Goal: Transaction & Acquisition: Purchase product/service

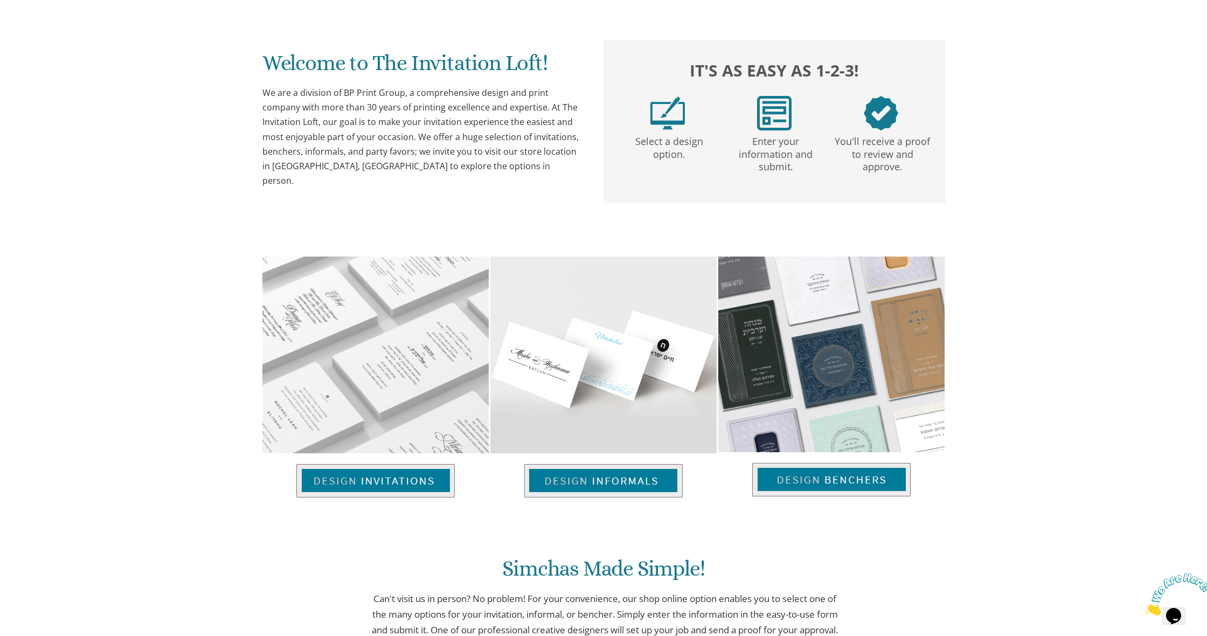
scroll to position [512, 0]
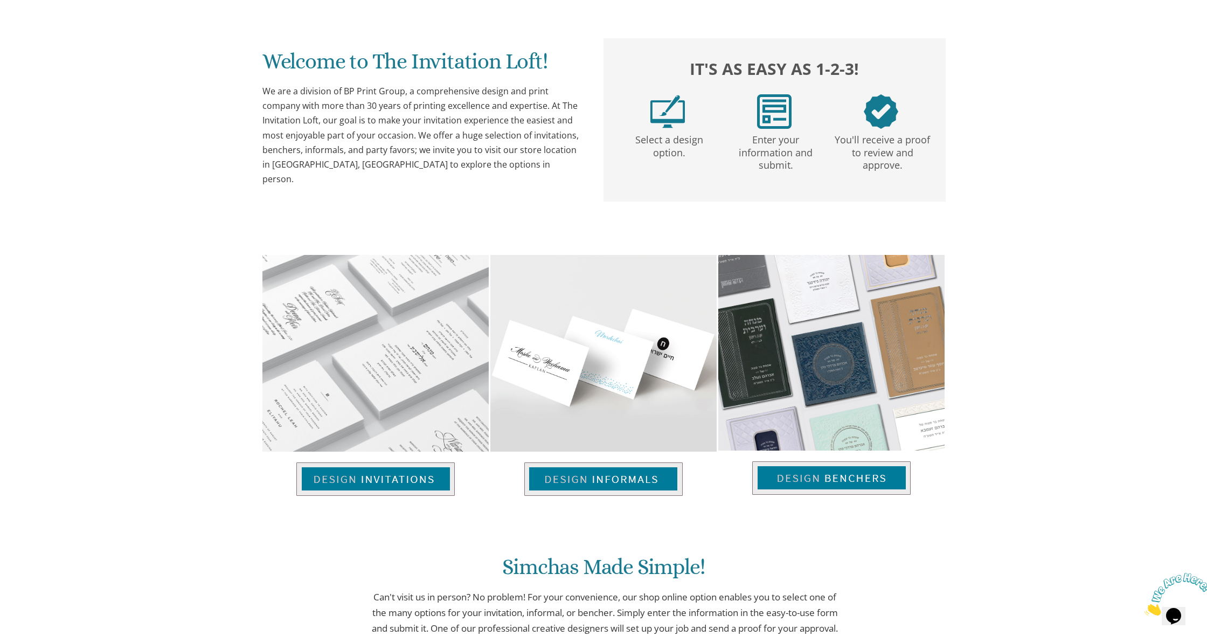
click at [575, 479] on img at bounding box center [603, 479] width 158 height 33
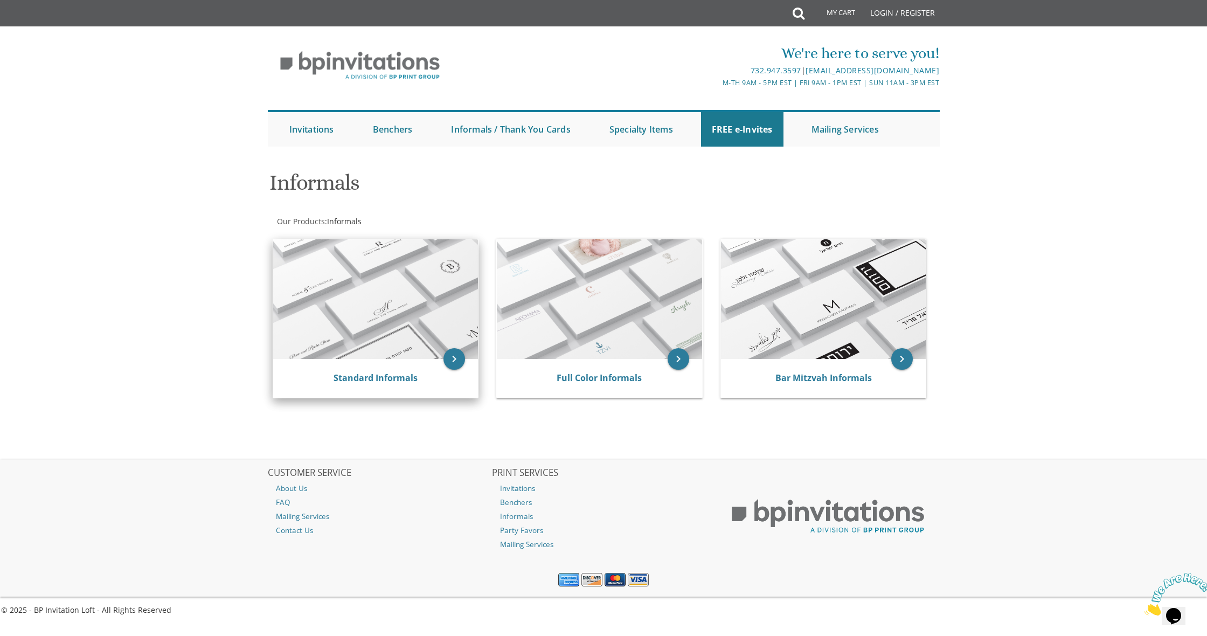
click at [415, 267] on img at bounding box center [375, 299] width 205 height 120
click at [458, 362] on icon "keyboard_arrow_right" at bounding box center [455, 359] width 22 height 22
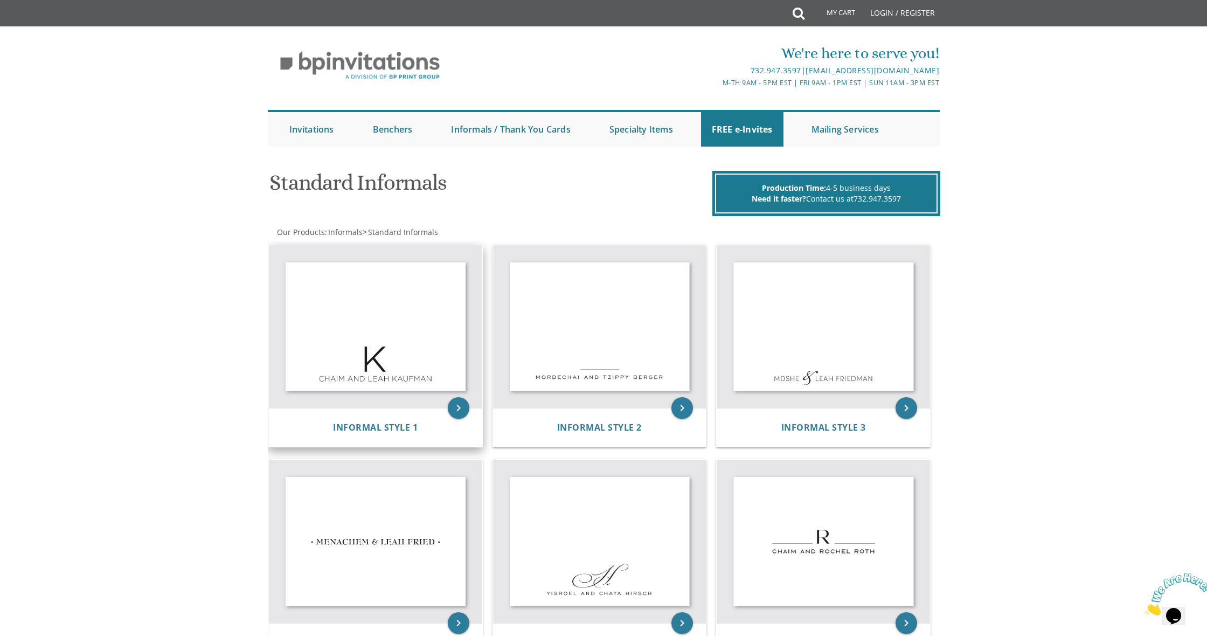
click at [416, 295] on img at bounding box center [375, 326] width 213 height 163
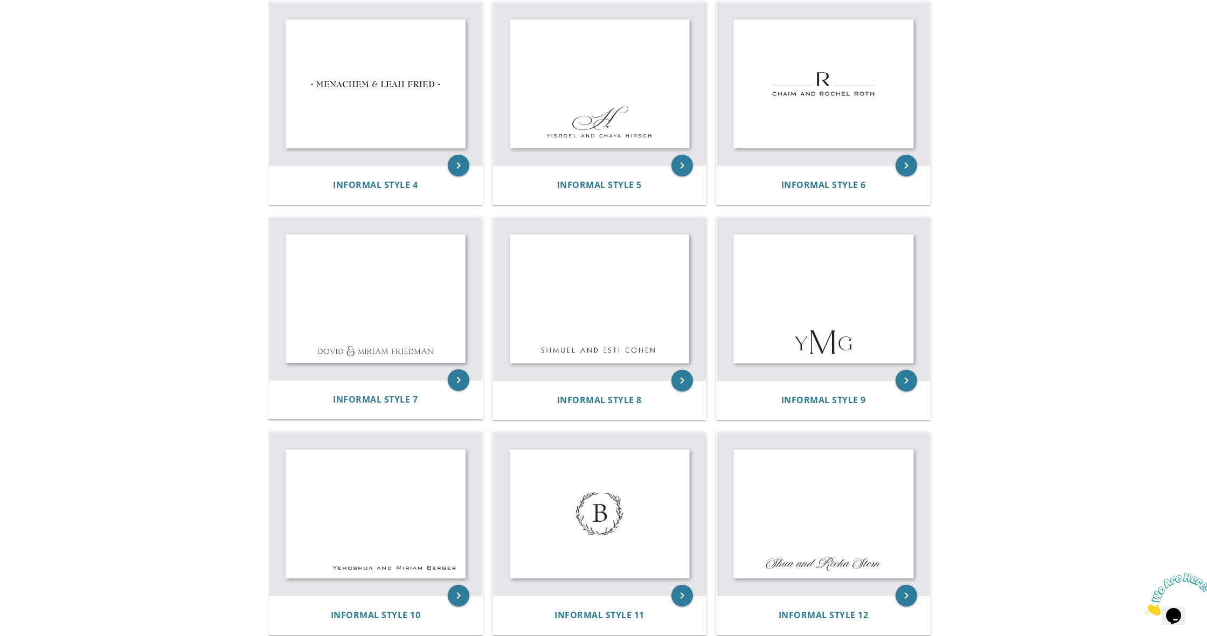
scroll to position [458, 0]
click at [811, 71] on img at bounding box center [823, 83] width 213 height 163
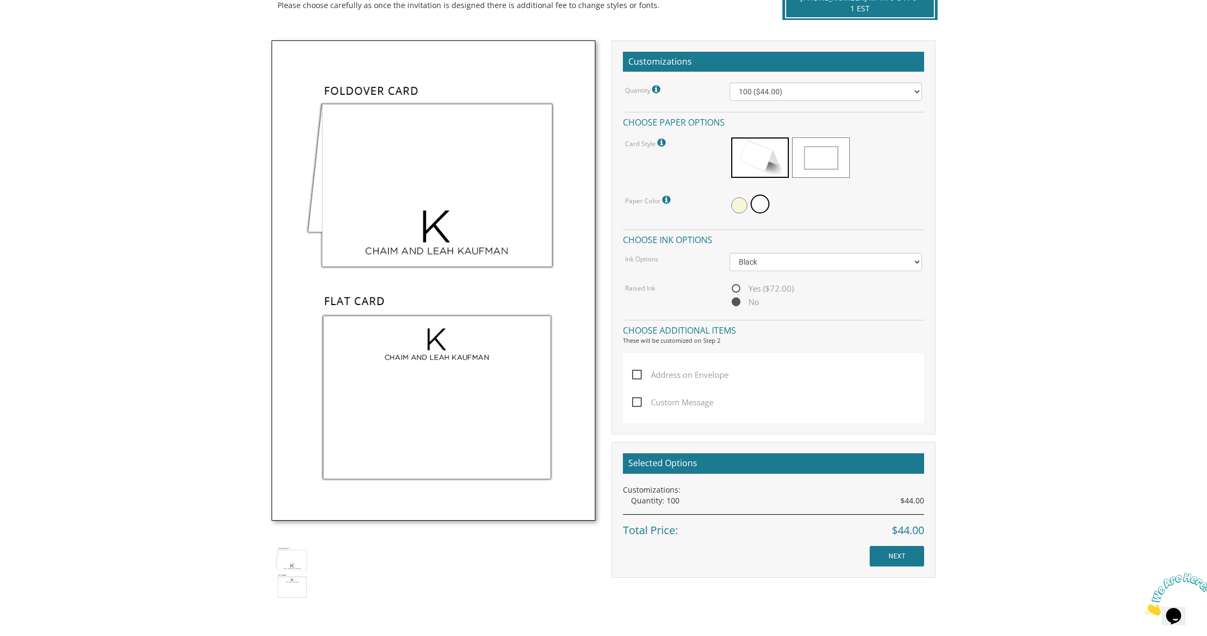
scroll to position [286, 0]
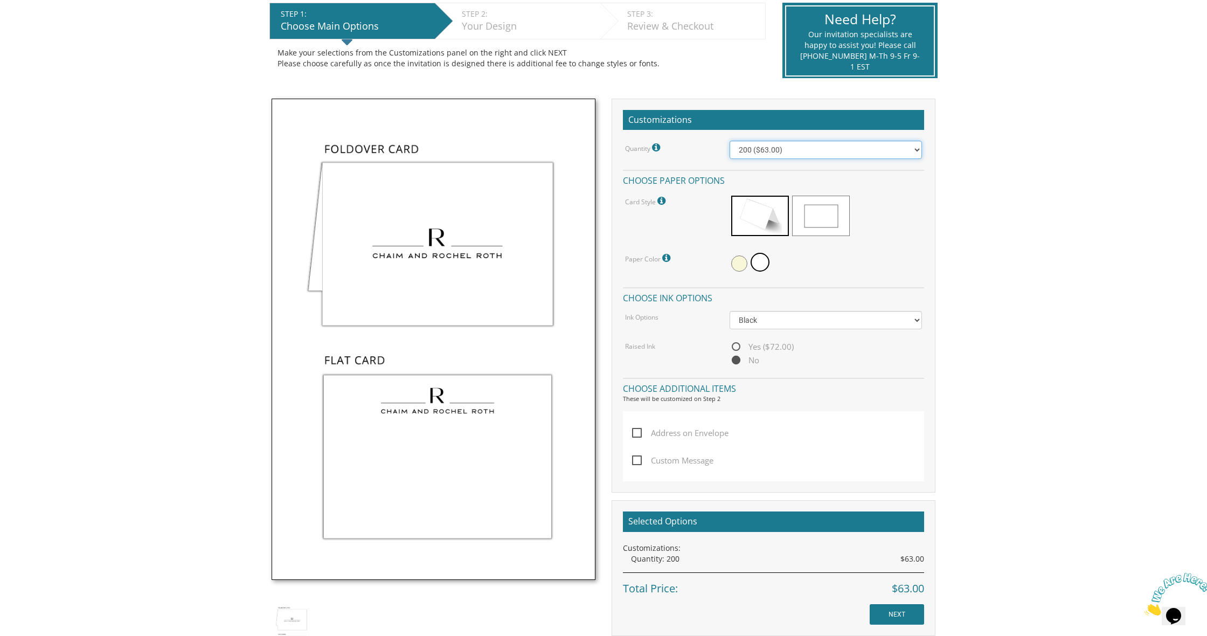
scroll to position [224, 0]
select select "300"
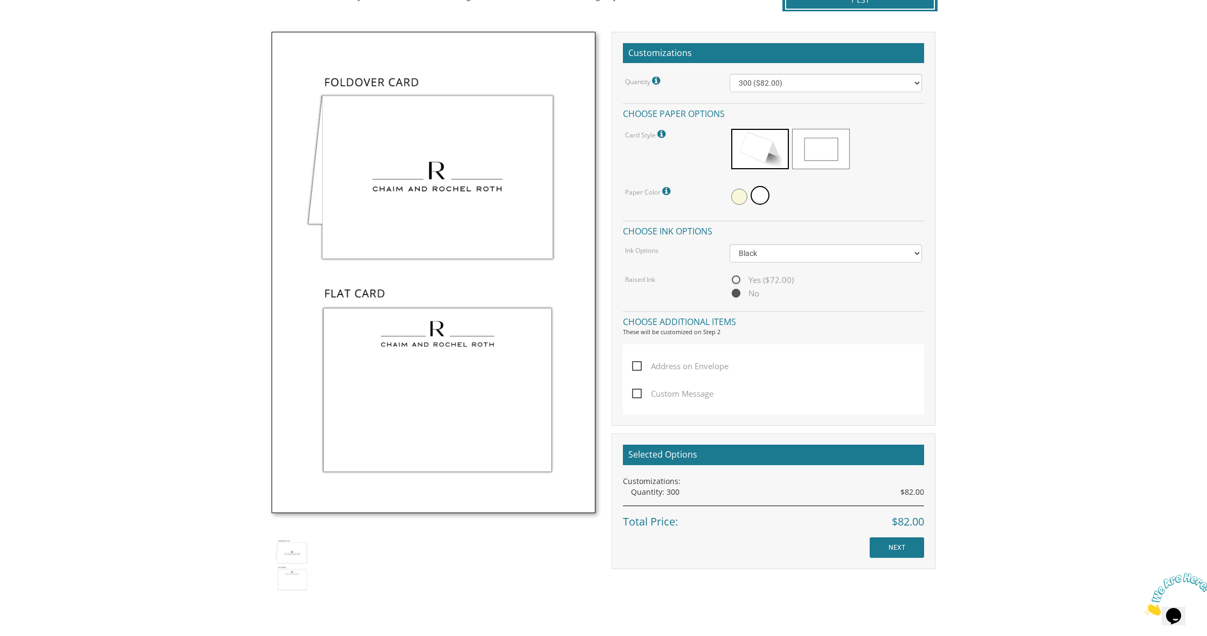
click at [915, 540] on input "NEXT" at bounding box center [897, 547] width 54 height 20
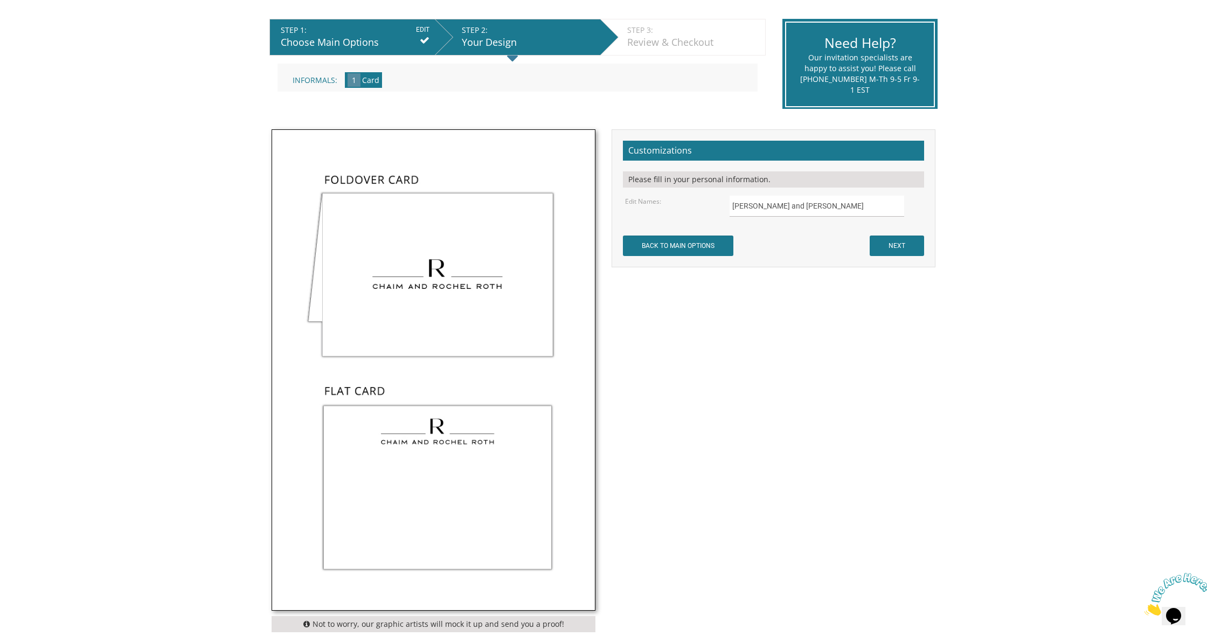
scroll to position [214, 0]
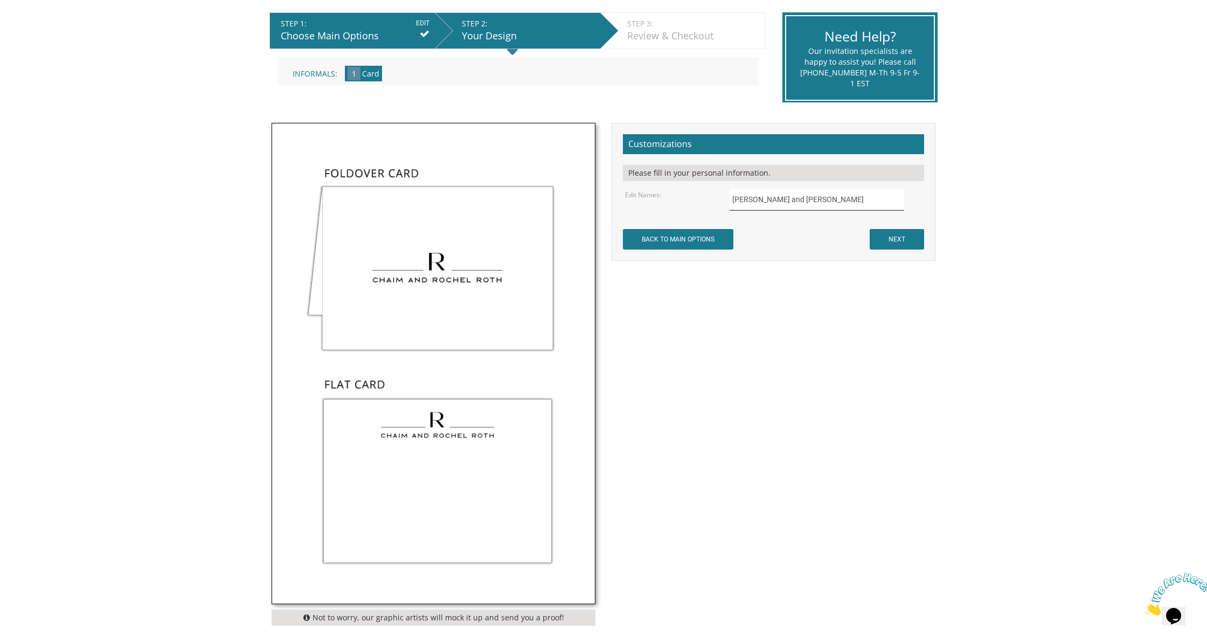
drag, startPoint x: 857, startPoint y: 208, endPoint x: 692, endPoint y: 194, distance: 165.0
click at [692, 194] on div "Edit Names: Chaim and Rochel Roth" at bounding box center [774, 199] width 314 height 21
type input "Yacov and Rivka Tendler"
click at [776, 354] on div "Not to worry, our graphic artists will mock it up and send you a proof! Customi…" at bounding box center [604, 377] width 680 height 508
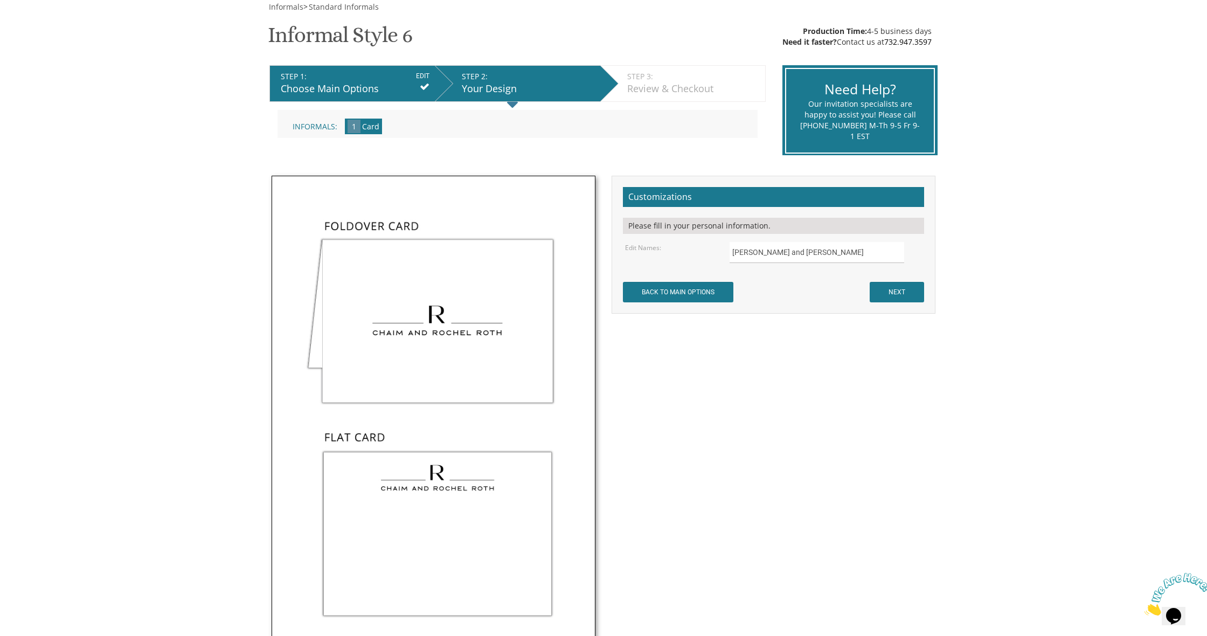
scroll to position [208, 0]
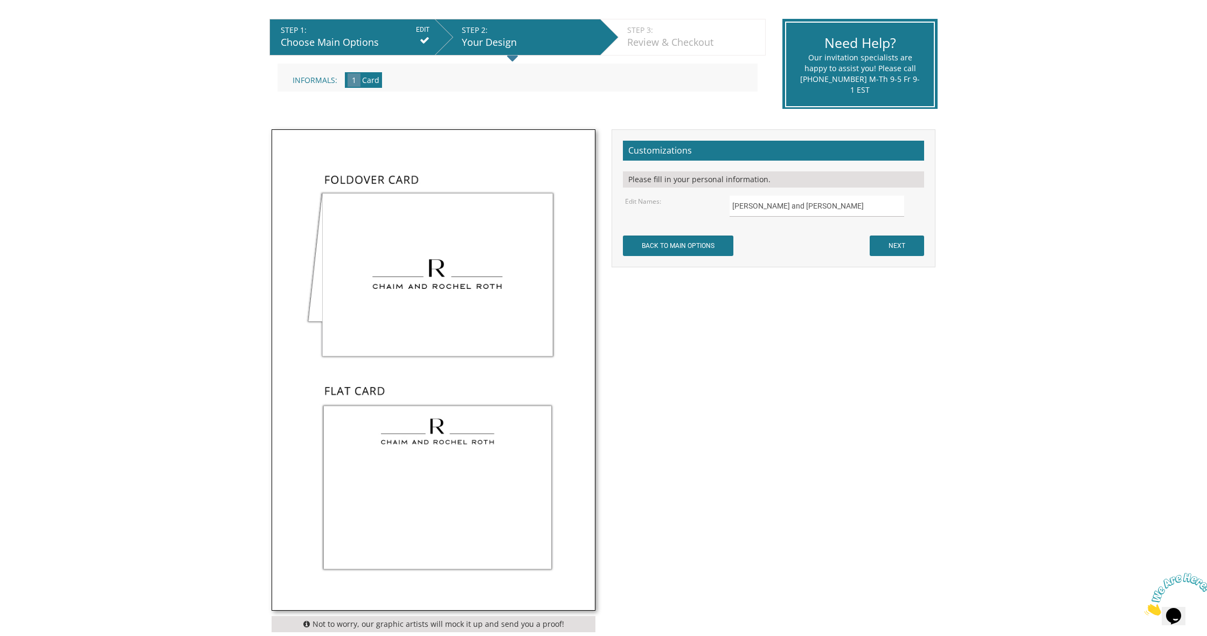
click at [893, 241] on input "NEXT" at bounding box center [897, 246] width 54 height 20
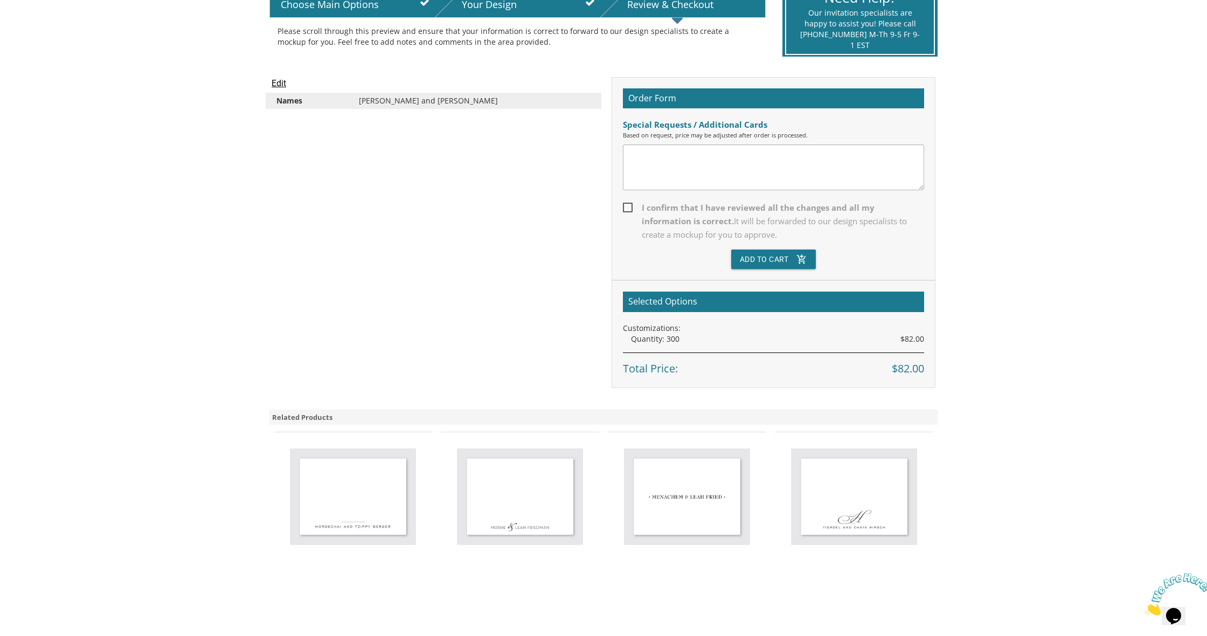
scroll to position [251, 0]
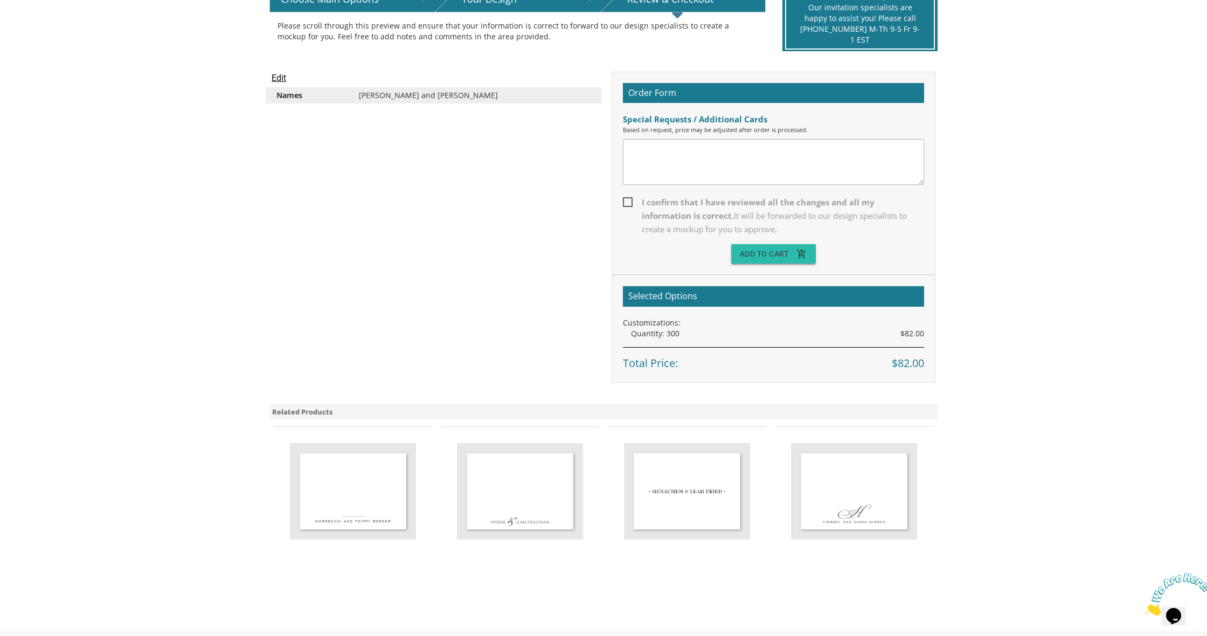
click at [767, 257] on button "Add To Cart add_shopping_cart" at bounding box center [773, 253] width 85 height 19
click at [639, 201] on span "I confirm that I have reviewed all the changes and all my information is correc…" at bounding box center [773, 216] width 301 height 40
click at [630, 201] on input "I confirm that I have reviewed all the changes and all my information is correc…" at bounding box center [626, 201] width 7 height 7
checkbox input "true"
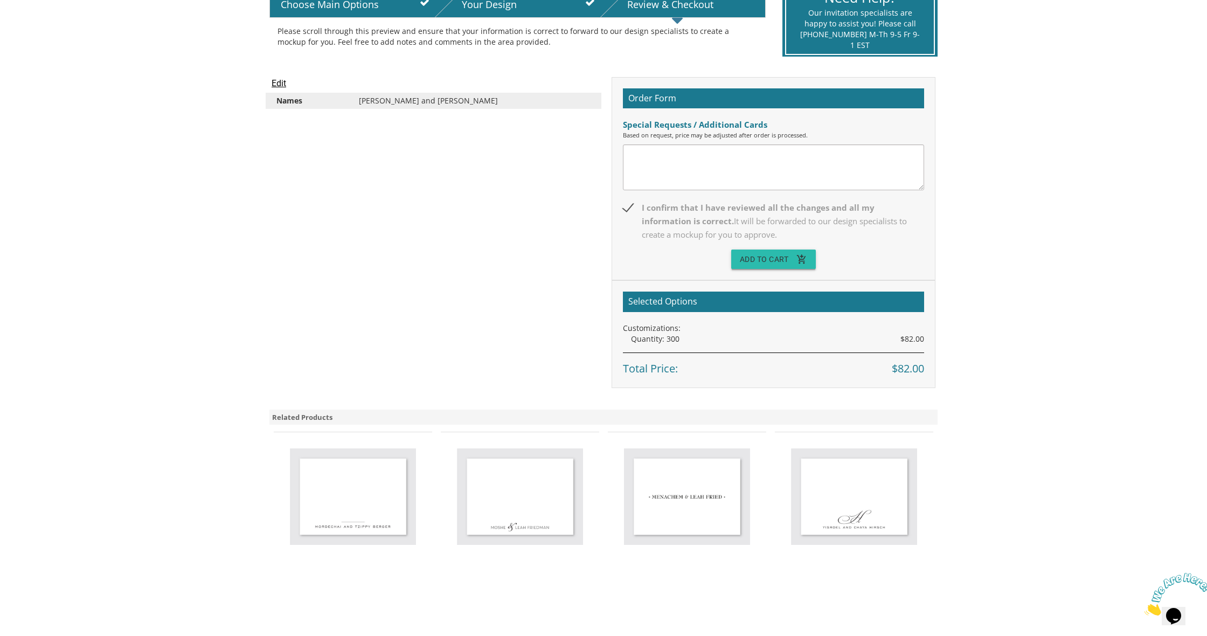
scroll to position [245, 0]
click at [734, 259] on button "Add To Cart add_shopping_cart" at bounding box center [773, 259] width 85 height 19
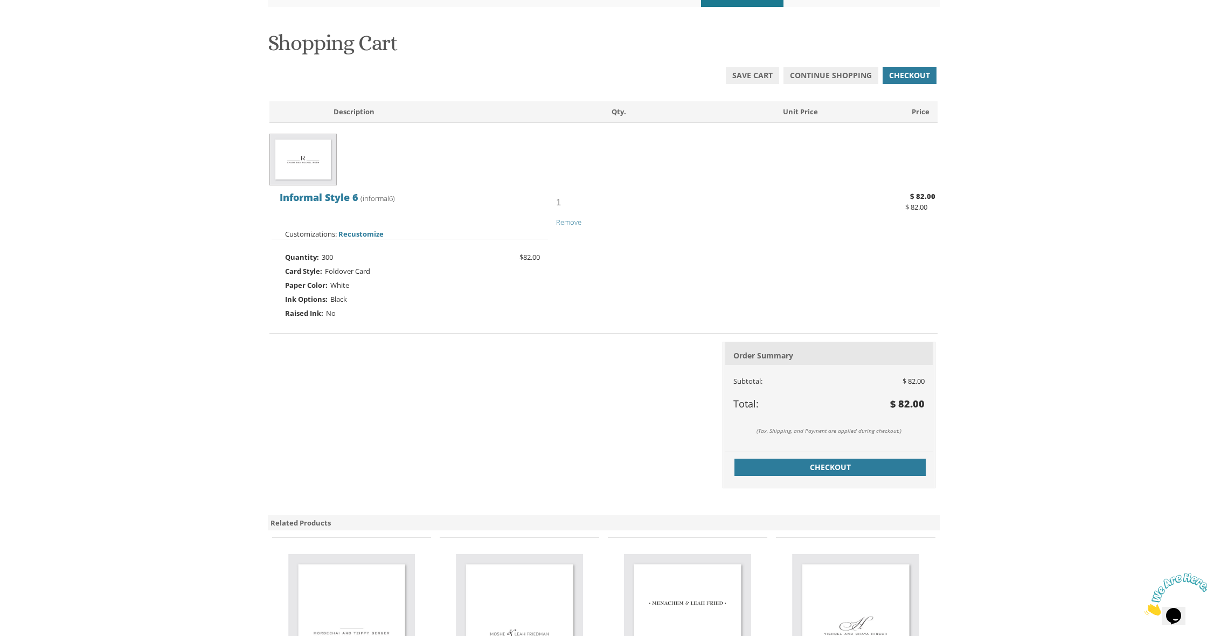
scroll to position [149, 0]
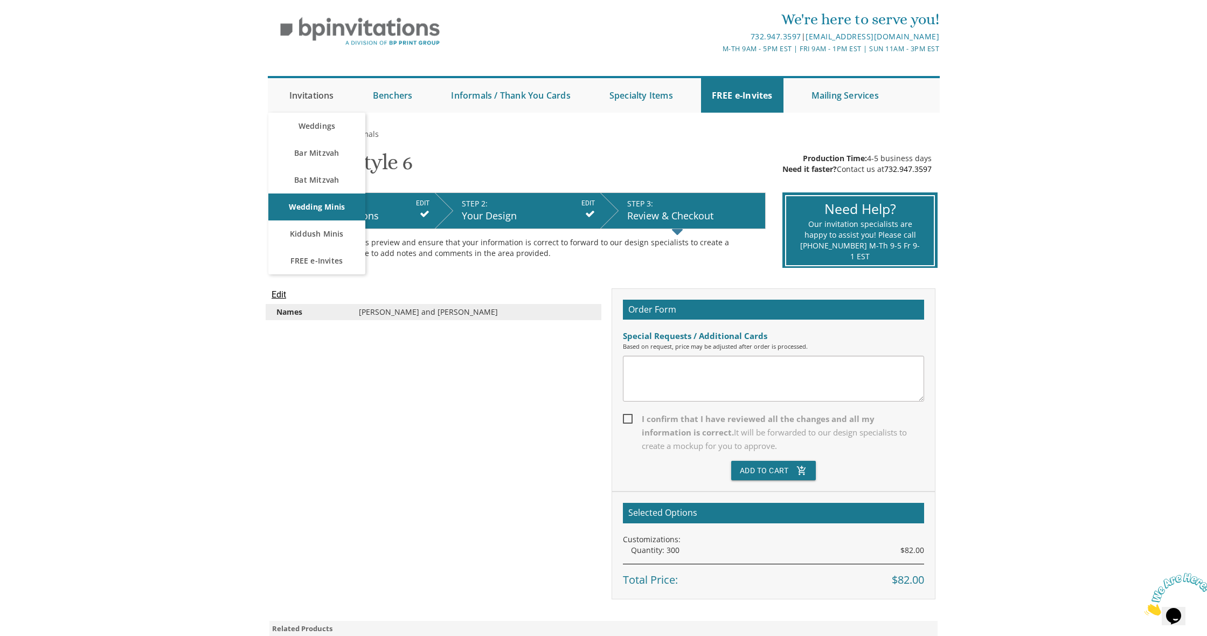
click at [309, 92] on link "Invitations" at bounding box center [312, 95] width 66 height 34
click at [364, 32] on img at bounding box center [360, 31] width 185 height 45
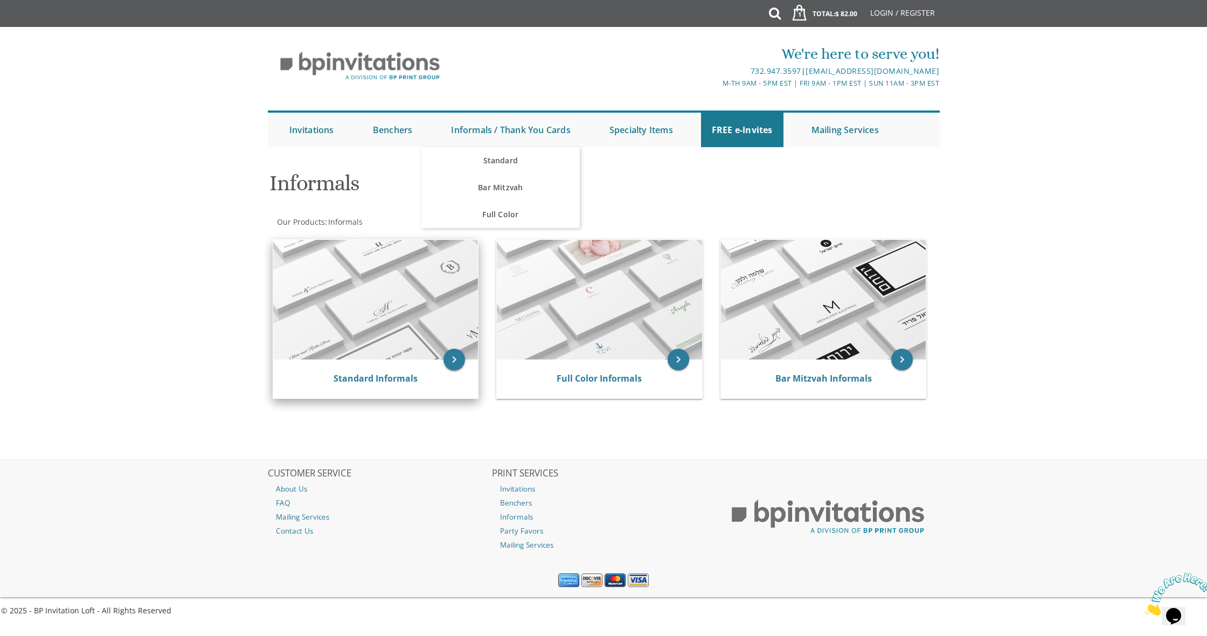
click at [452, 360] on icon "keyboard_arrow_right" at bounding box center [455, 360] width 22 height 22
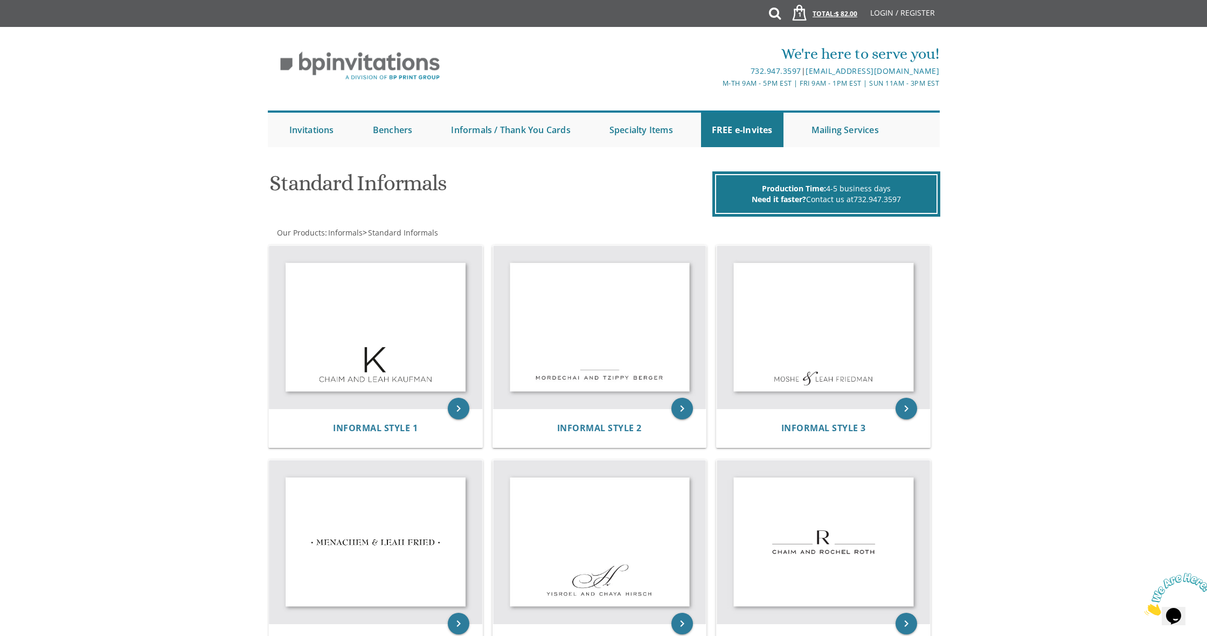
click at [837, 17] on span "$ 82.00" at bounding box center [847, 13] width 22 height 9
click at [900, 54] on span "Informal Style 6" at bounding box center [878, 58] width 92 height 13
click at [843, 13] on span "$ 82.00" at bounding box center [847, 13] width 22 height 9
click at [859, 98] on span "View Cart 1 Item(s)" at bounding box center [875, 98] width 78 height 11
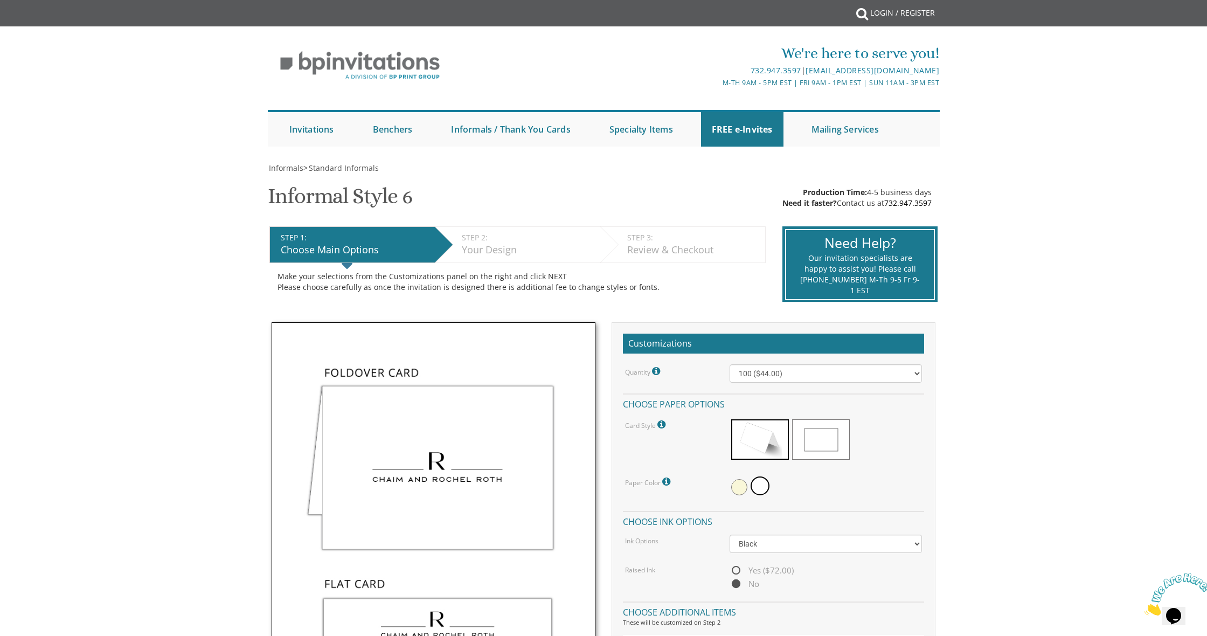
click at [886, 54] on div "We're here to serve you!" at bounding box center [715, 54] width 447 height 22
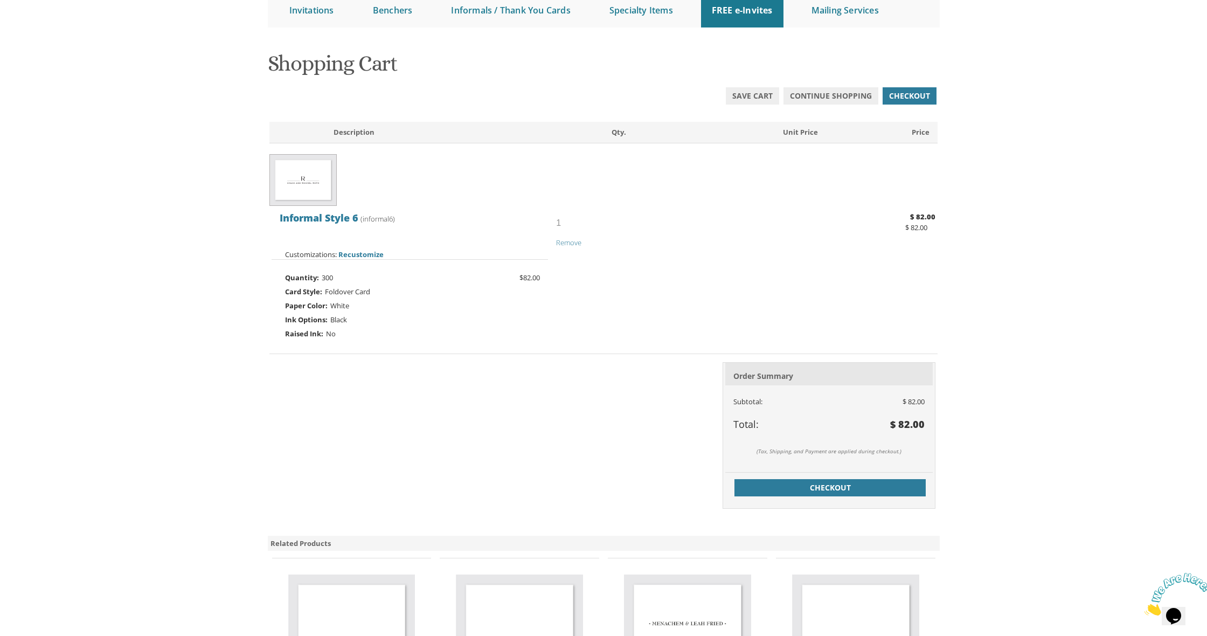
scroll to position [120, 0]
click at [907, 479] on link "Checkout" at bounding box center [831, 487] width 192 height 17
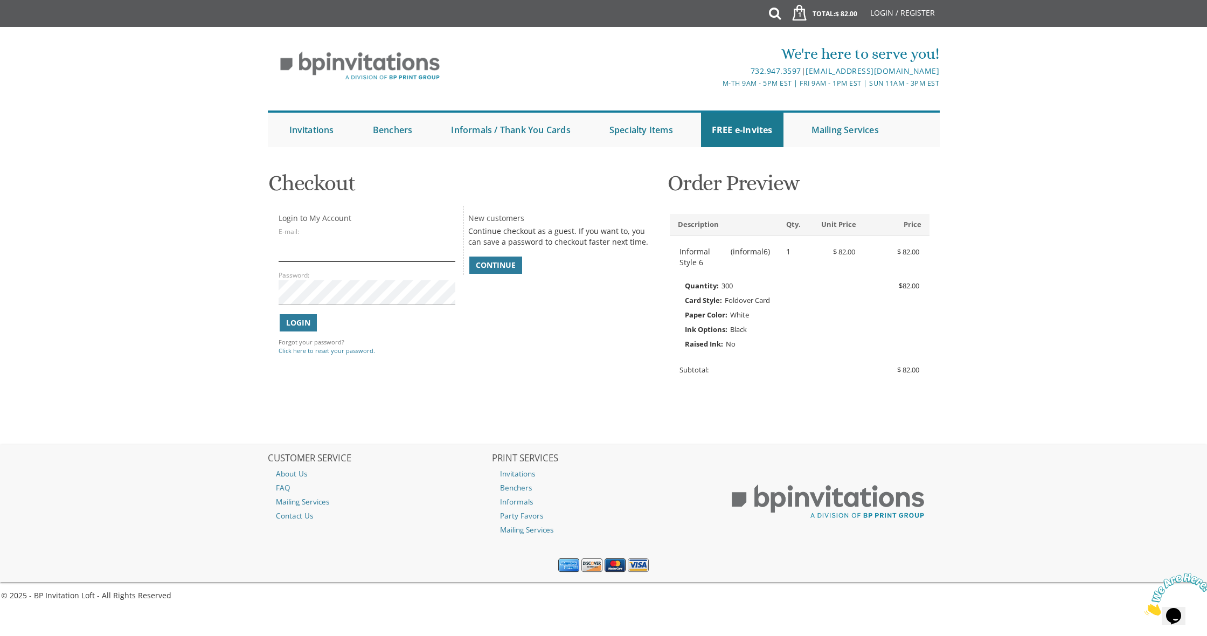
click at [336, 239] on input "E-mail:" at bounding box center [367, 249] width 177 height 25
click at [487, 260] on span "Continue" at bounding box center [496, 265] width 40 height 11
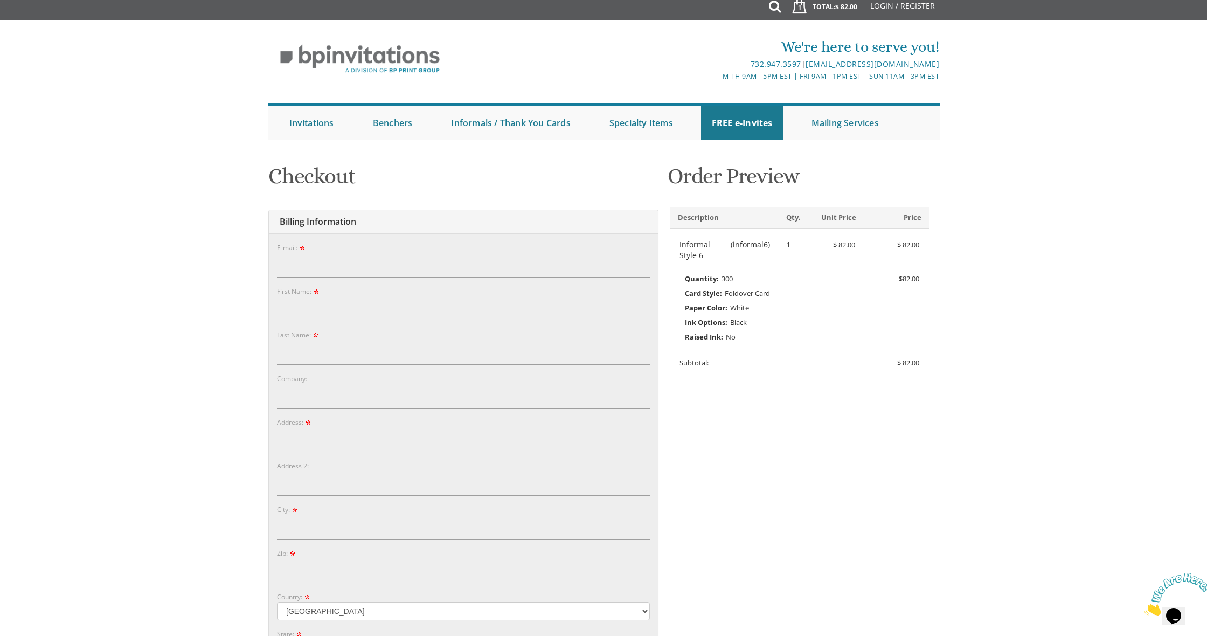
scroll to position [9, 0]
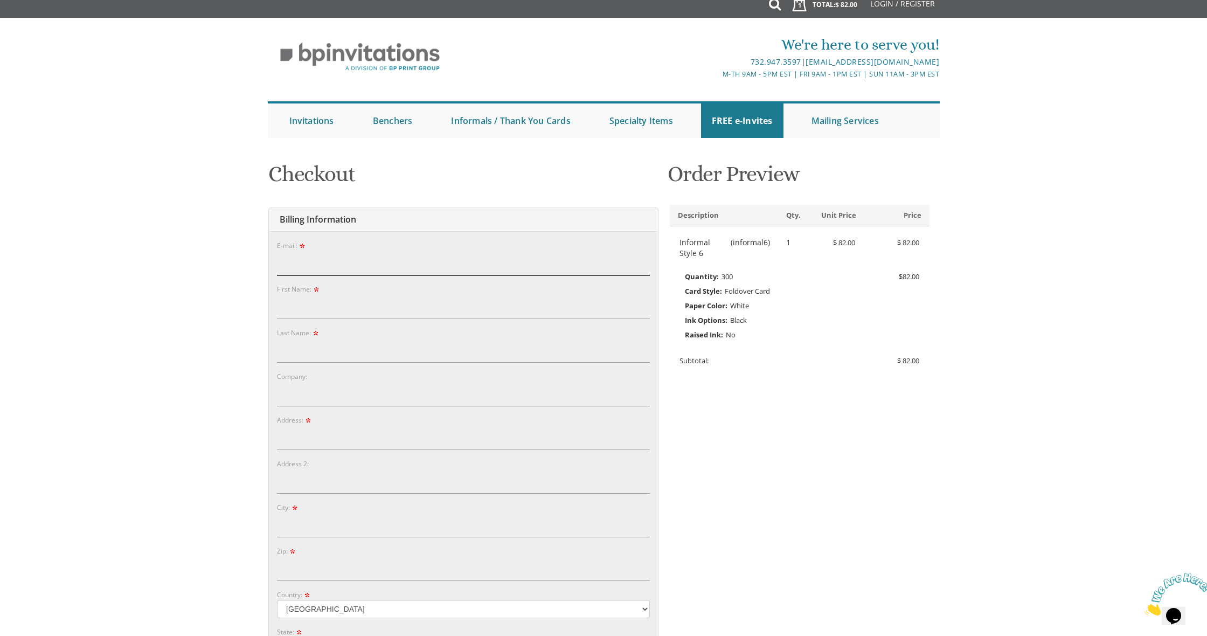
click at [422, 263] on input "E-mail:" at bounding box center [463, 263] width 373 height 25
click at [644, 261] on input "E-mail:" at bounding box center [463, 263] width 373 height 25
type input "[EMAIL_ADDRESS][DOMAIN_NAME]"
click at [642, 305] on input "First Name:" at bounding box center [463, 306] width 373 height 25
type input "[PERSON_NAME]"
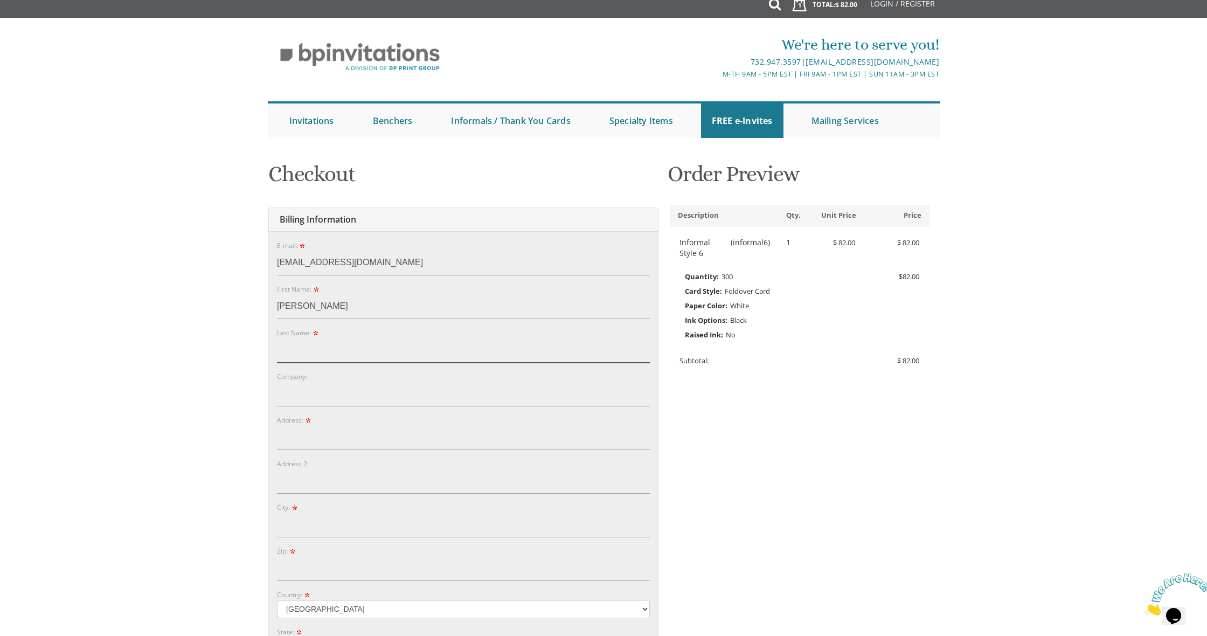
type input "[PERSON_NAME]"
type input "[STREET_ADDRESS][PERSON_NAME]"
type input "Far Rockaway"
type input "11691"
select select "NY"
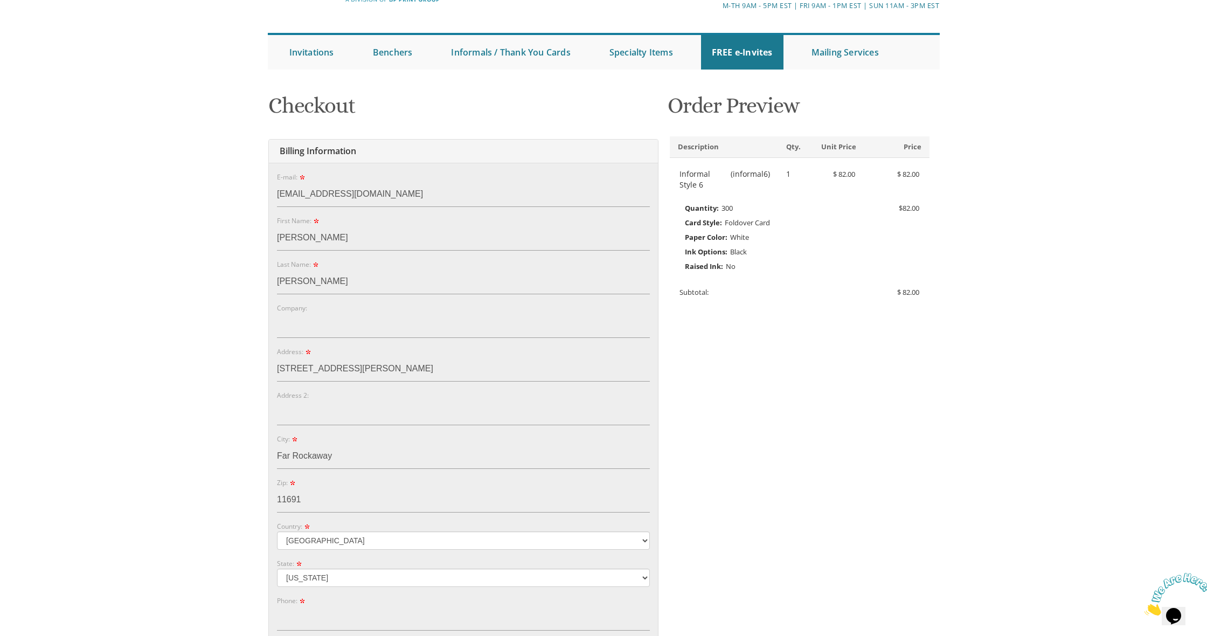
scroll to position [116, 0]
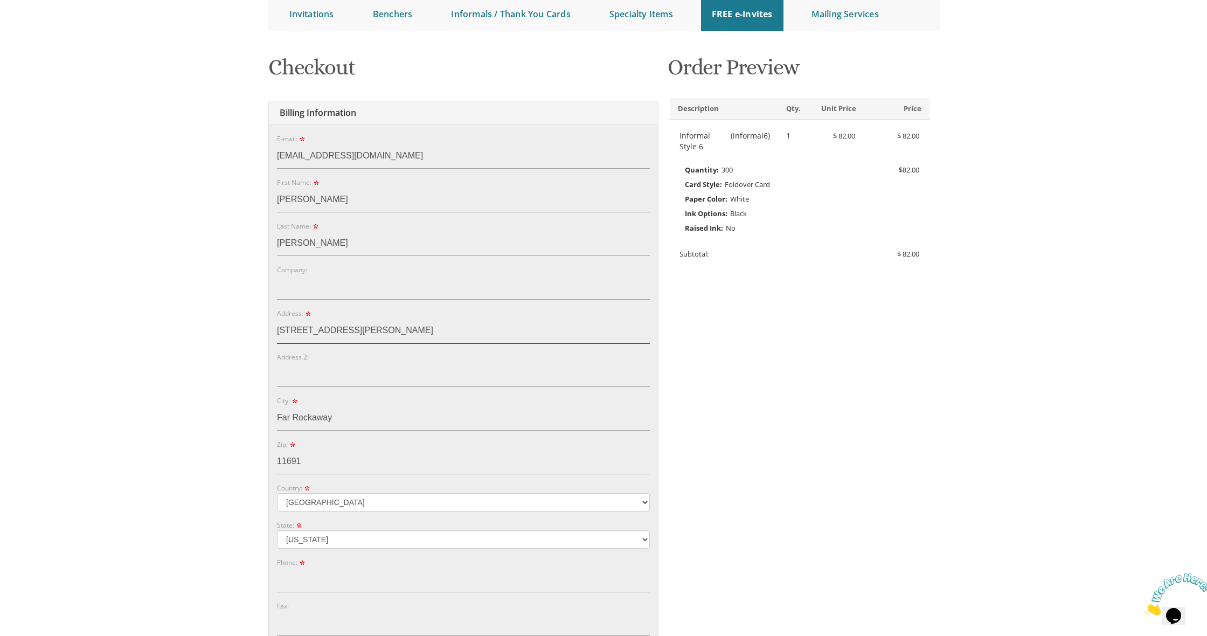
drag, startPoint x: 293, startPoint y: 327, endPoint x: 221, endPoint y: 316, distance: 72.5
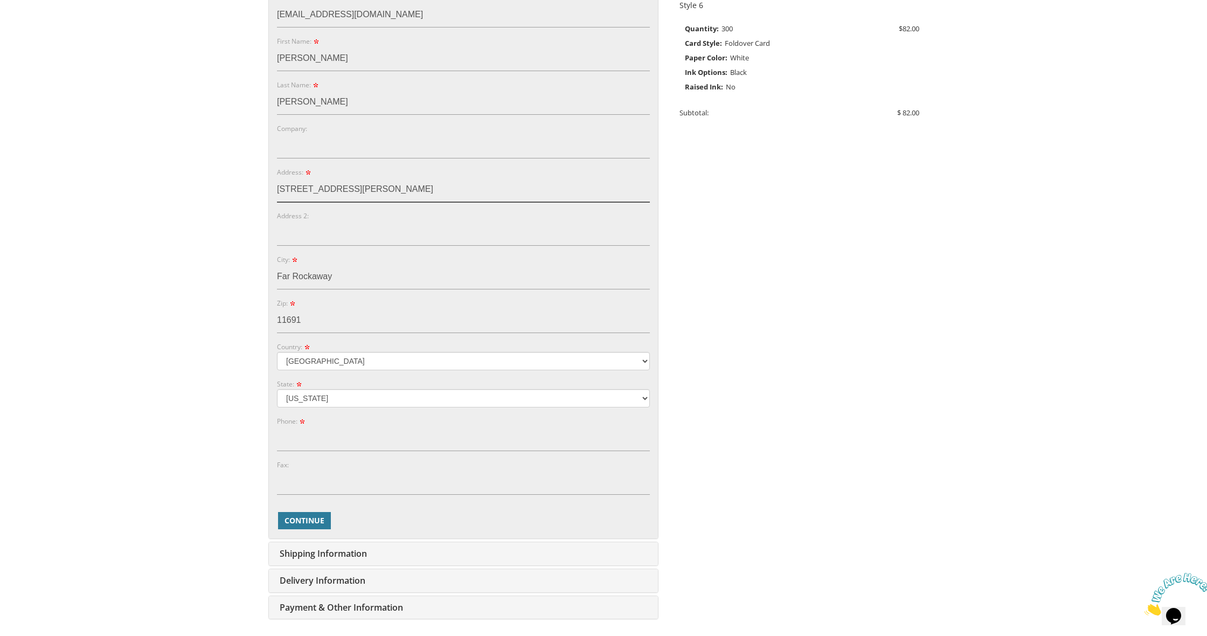
scroll to position [258, 0]
type input "[STREET_ADDRESS][PERSON_NAME]"
click at [332, 453] on form "E-mail: [EMAIL_ADDRESS][DOMAIN_NAME] Password: Password Confirm: First Name: [P…" at bounding box center [463, 260] width 373 height 539
click at [641, 437] on input "Phone:" at bounding box center [463, 437] width 373 height 25
click at [355, 447] on input "Phone:" at bounding box center [463, 437] width 373 height 25
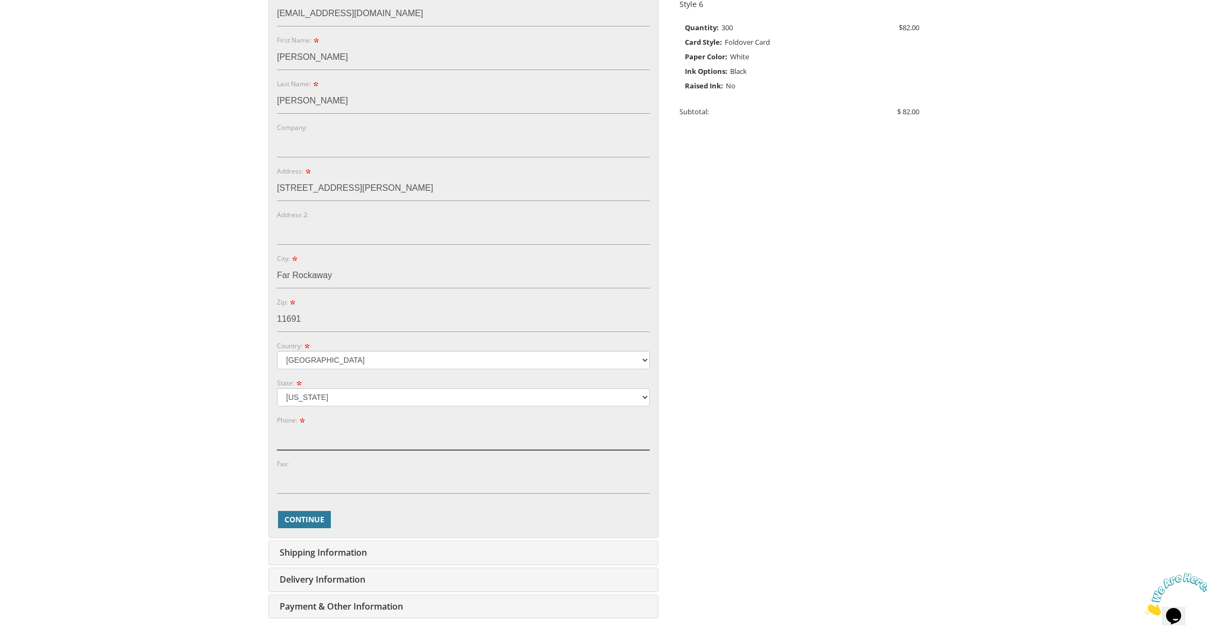
type input "3479884395"
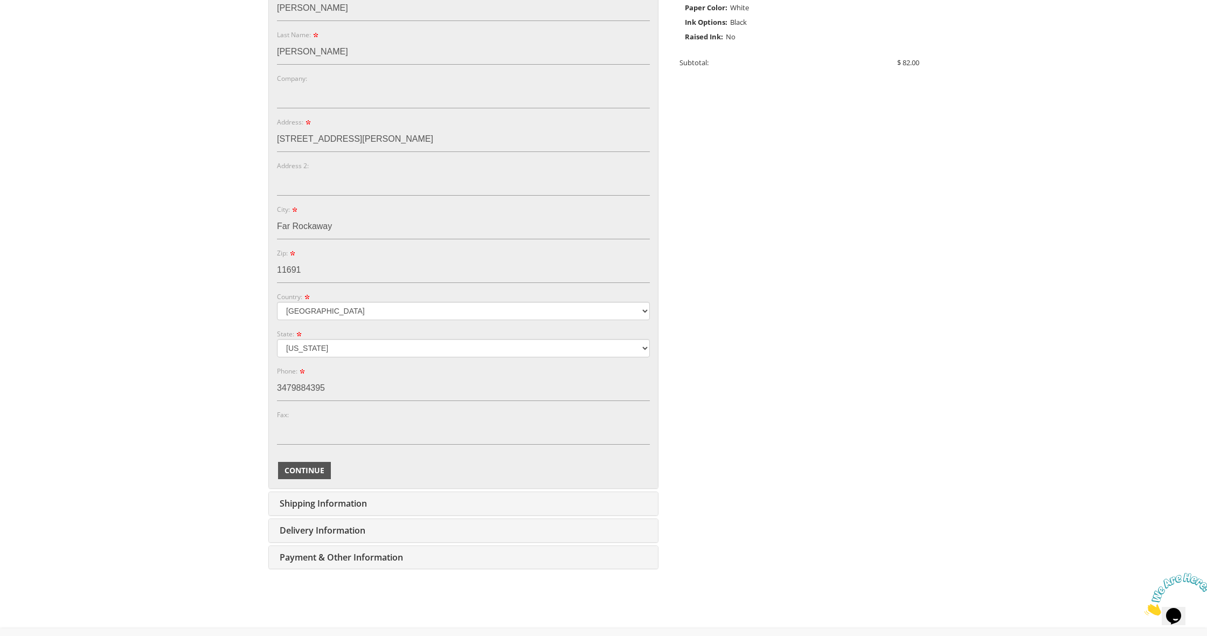
click at [317, 471] on span "Continue" at bounding box center [305, 470] width 40 height 11
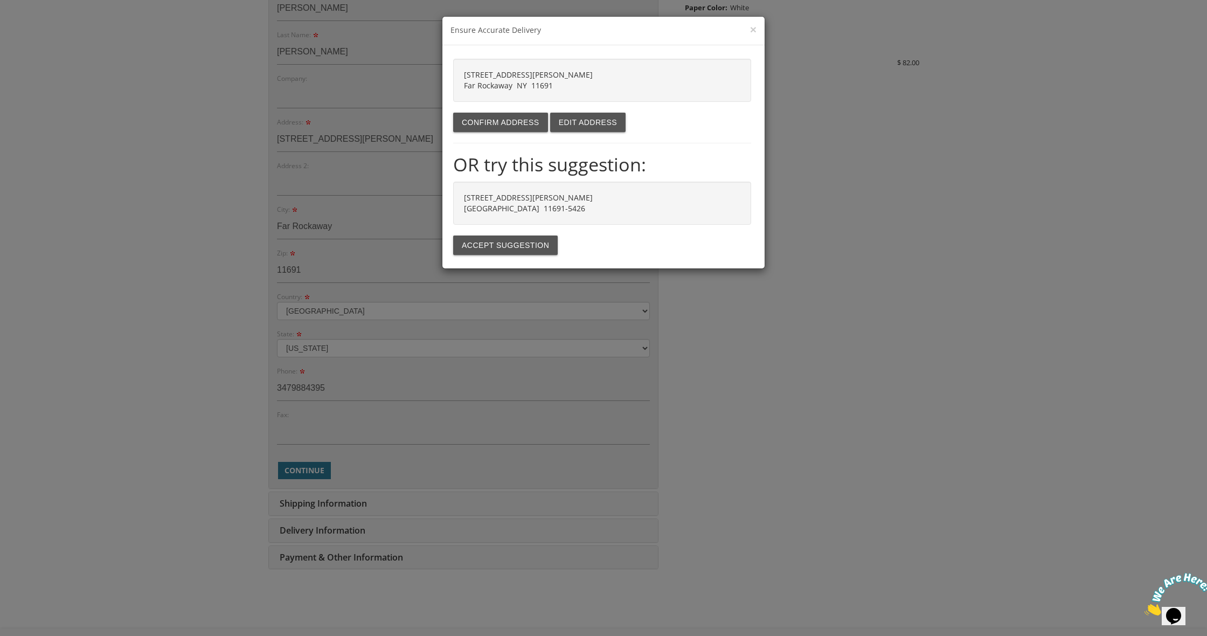
click at [530, 207] on strong "[STREET_ADDRESS][PERSON_NAME]" at bounding box center [528, 202] width 129 height 21
click at [512, 234] on div "[STREET_ADDRESS][PERSON_NAME] Confirm address Edit address OR try this suggesti…" at bounding box center [602, 157] width 298 height 196
click at [508, 242] on button "Accept suggestion" at bounding box center [505, 245] width 105 height 19
type input "[STREET_ADDRESS][PERSON_NAME]"
type input "FAR ROCKAWAY"
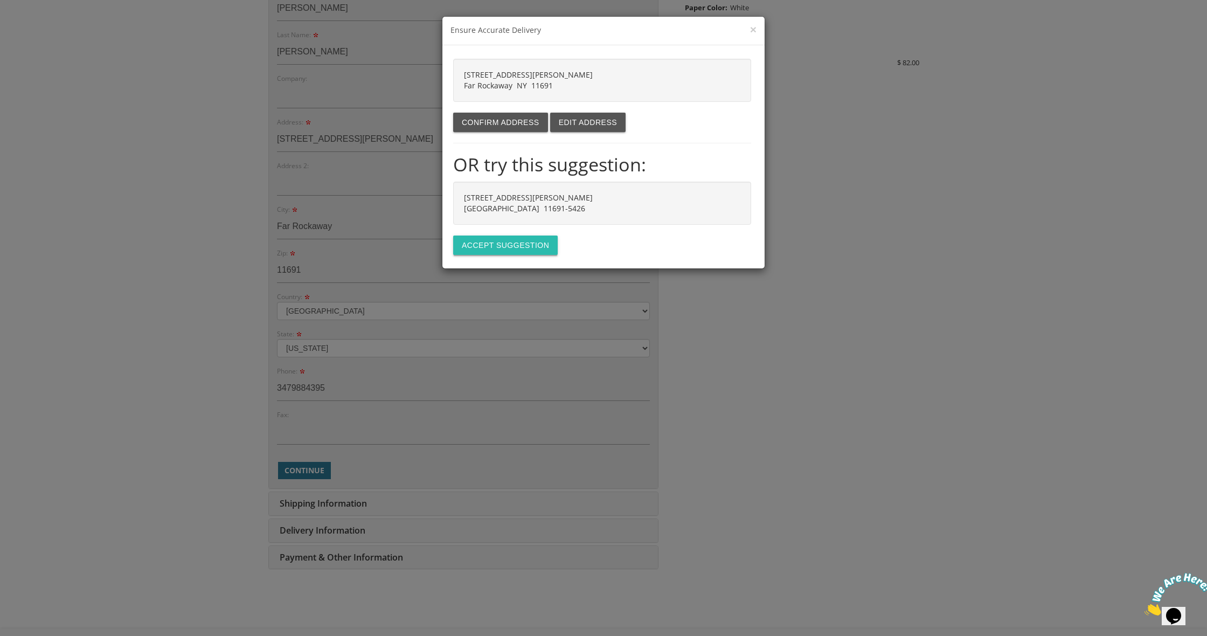
type input "11691-5426"
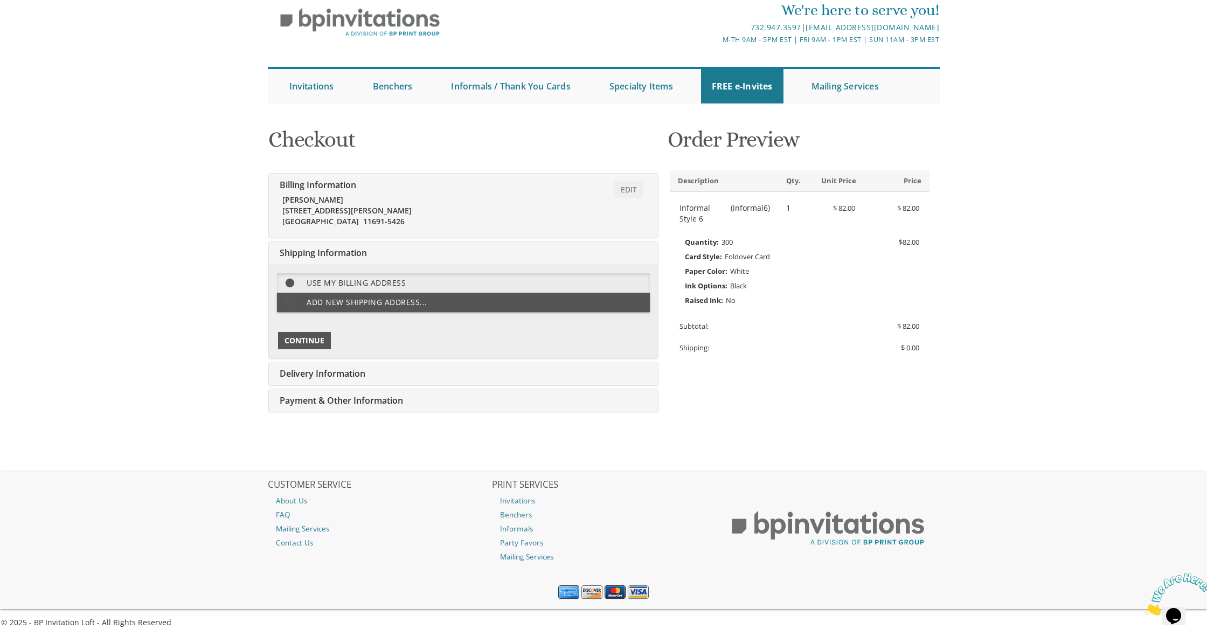
scroll to position [43, 0]
click at [309, 345] on button "Continue" at bounding box center [304, 341] width 53 height 17
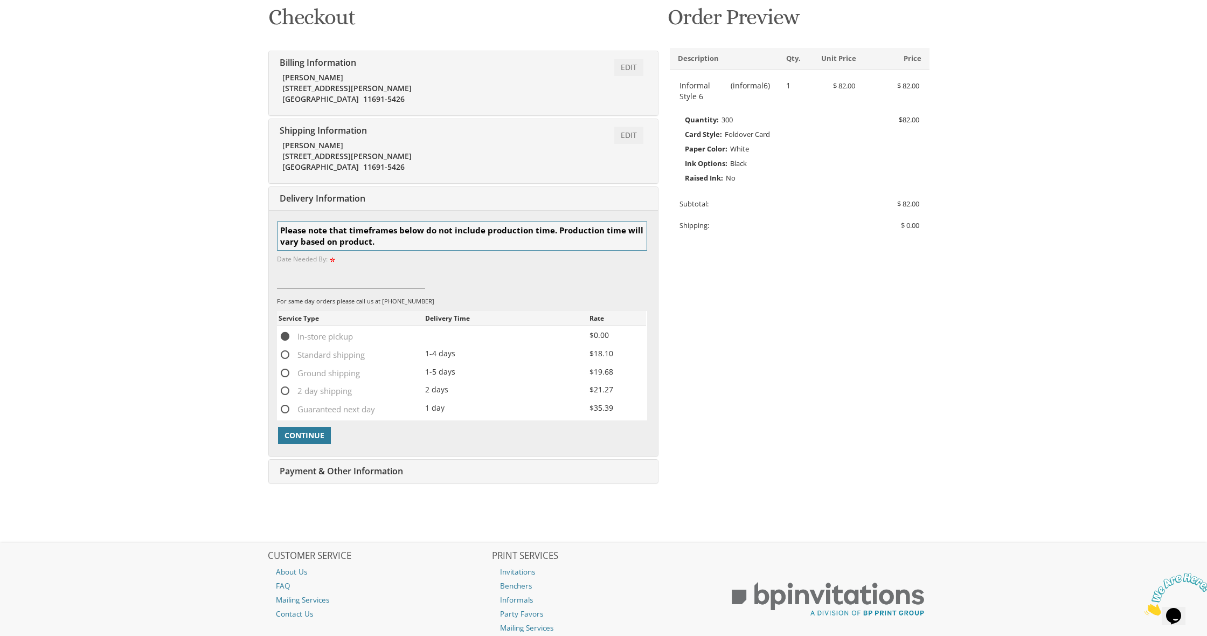
scroll to position [189, 0]
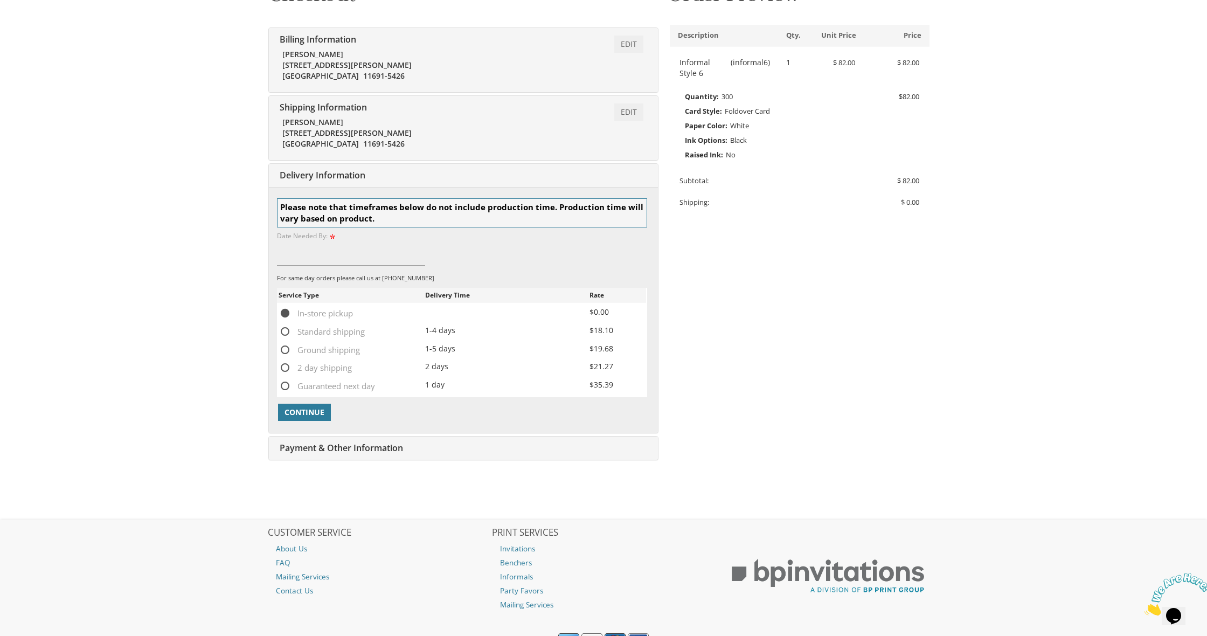
click at [286, 328] on span "Standard shipping" at bounding box center [322, 331] width 86 height 13
click at [286, 328] on input "Standard shipping" at bounding box center [282, 330] width 7 height 7
radio input "true"
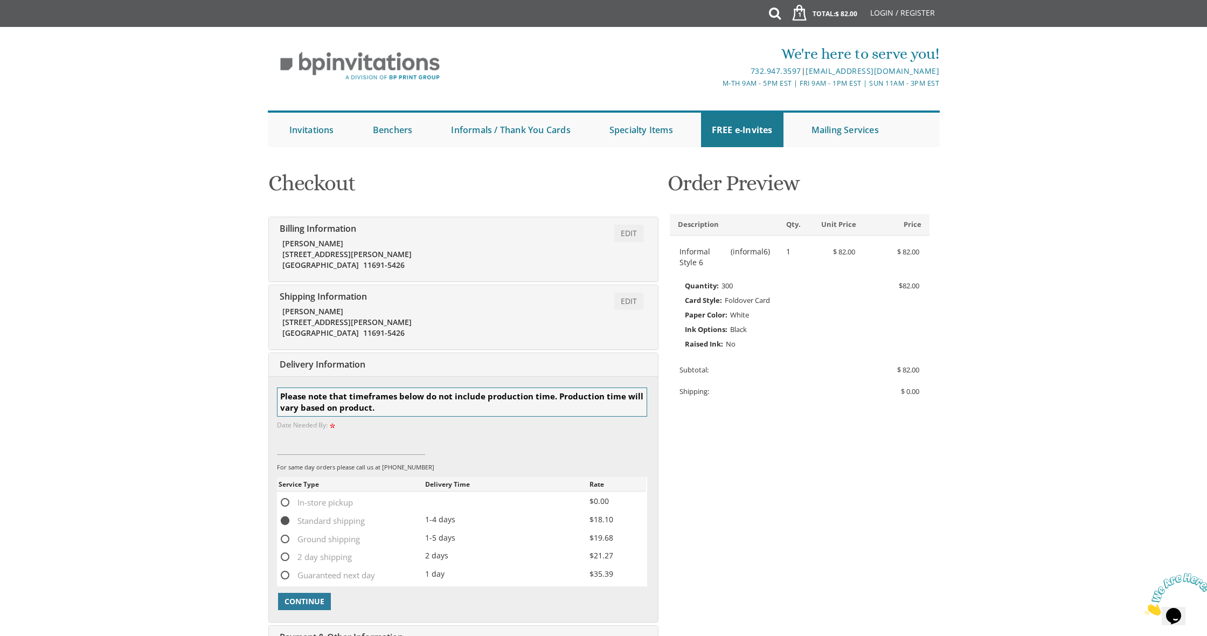
scroll to position [0, 0]
